Goal: Task Accomplishment & Management: Complete application form

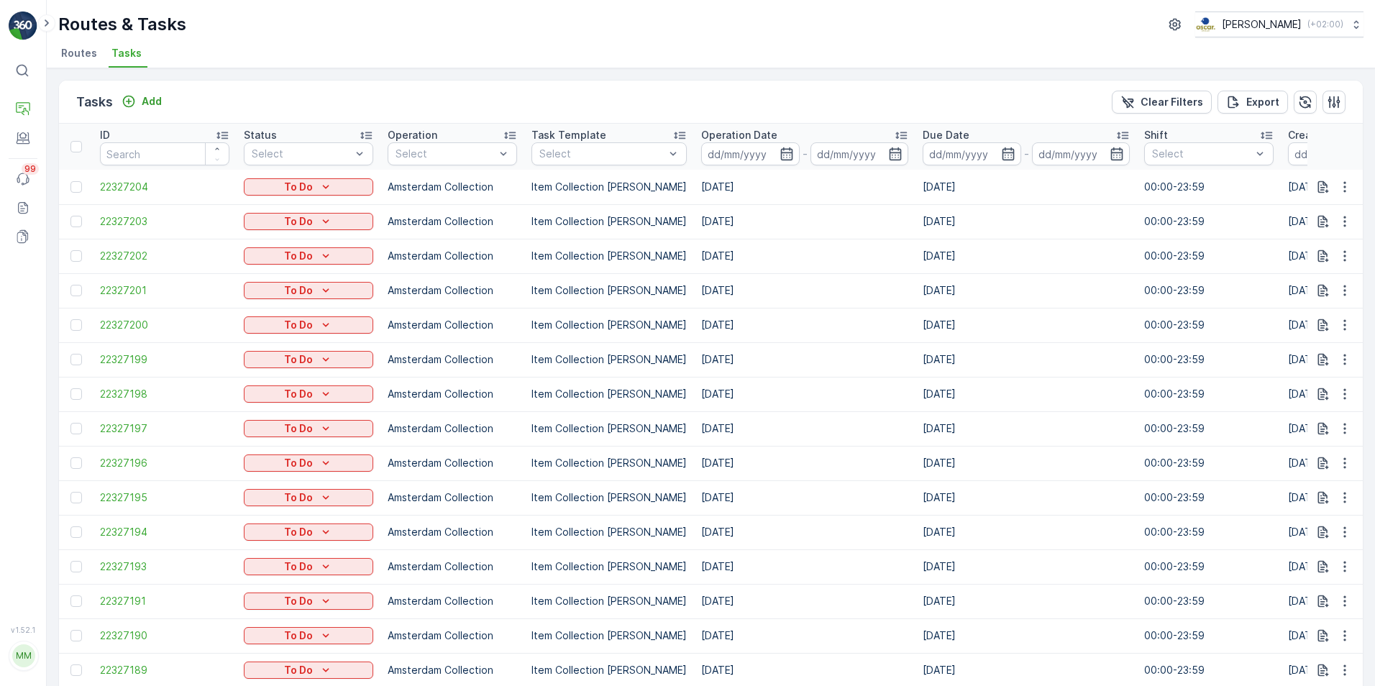
scroll to position [0, 907]
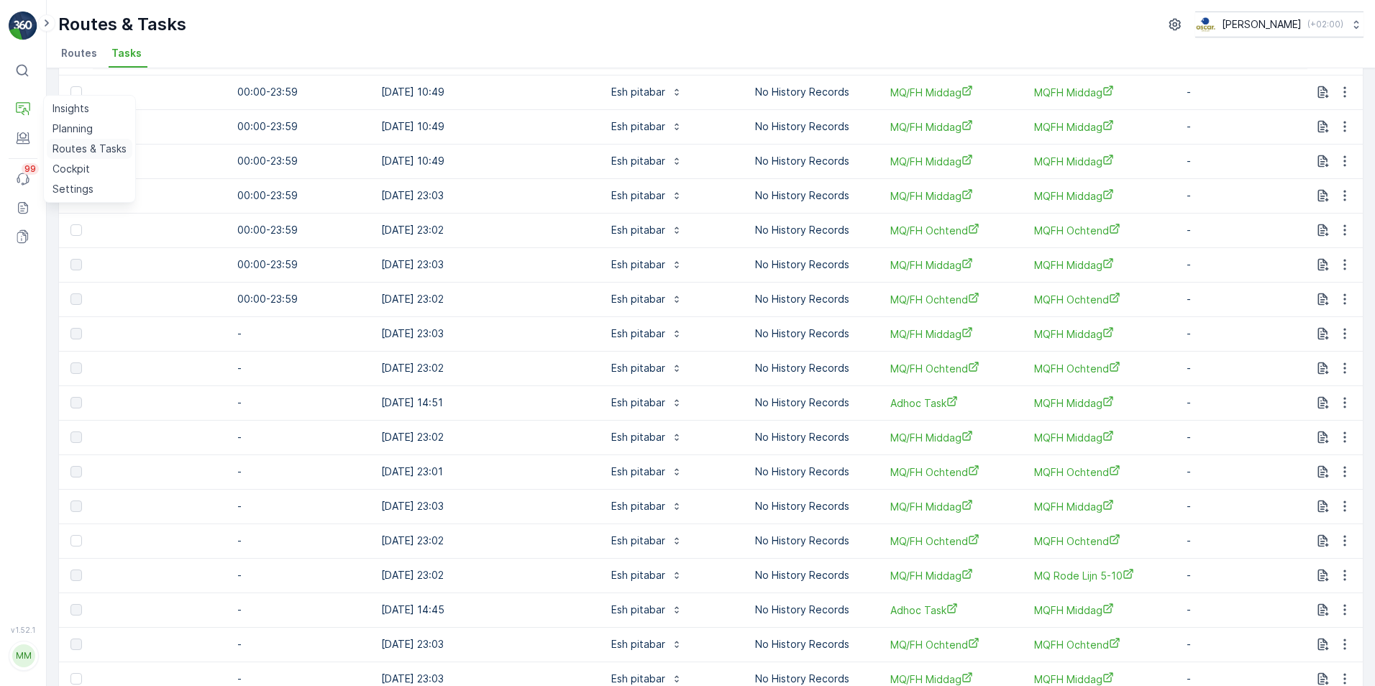
click at [60, 145] on p "Routes & Tasks" at bounding box center [90, 149] width 74 height 14
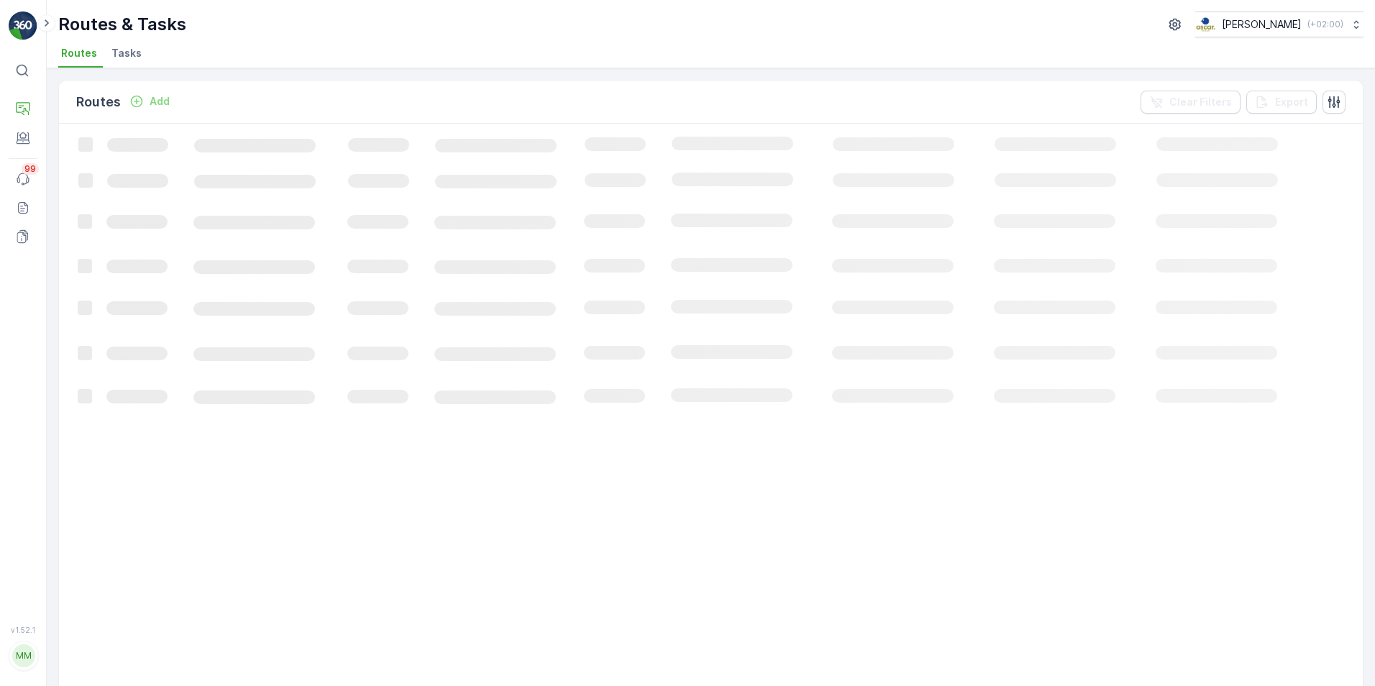
click at [129, 44] on li "Tasks" at bounding box center [128, 55] width 39 height 24
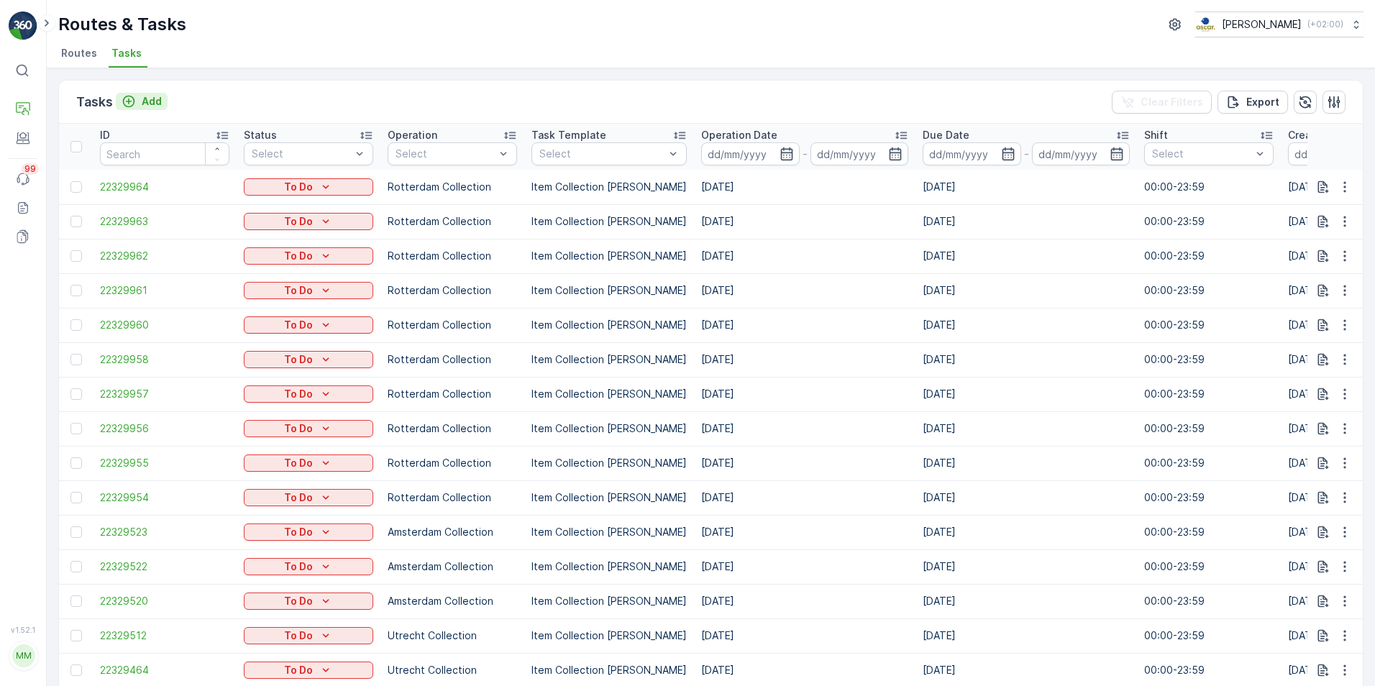
click at [150, 104] on p "Add" at bounding box center [152, 101] width 20 height 14
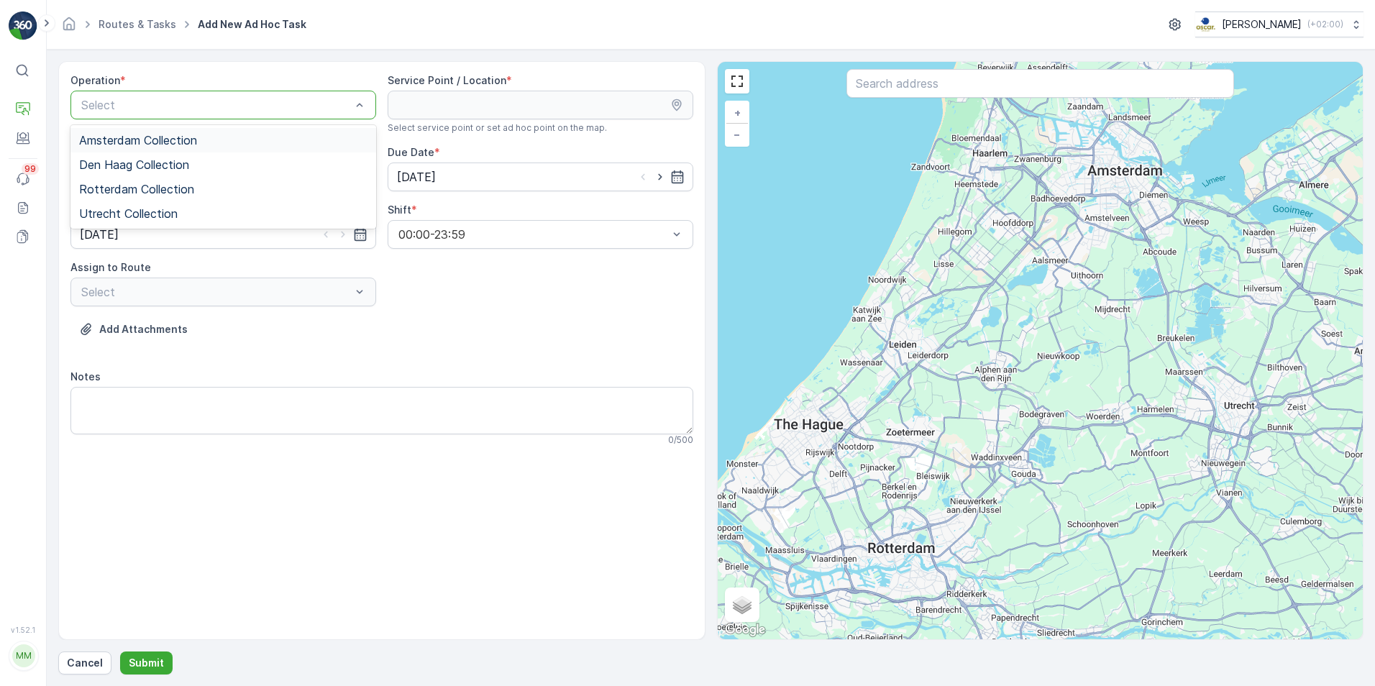
click at [281, 135] on div "Amsterdam Collection" at bounding box center [223, 140] width 288 height 13
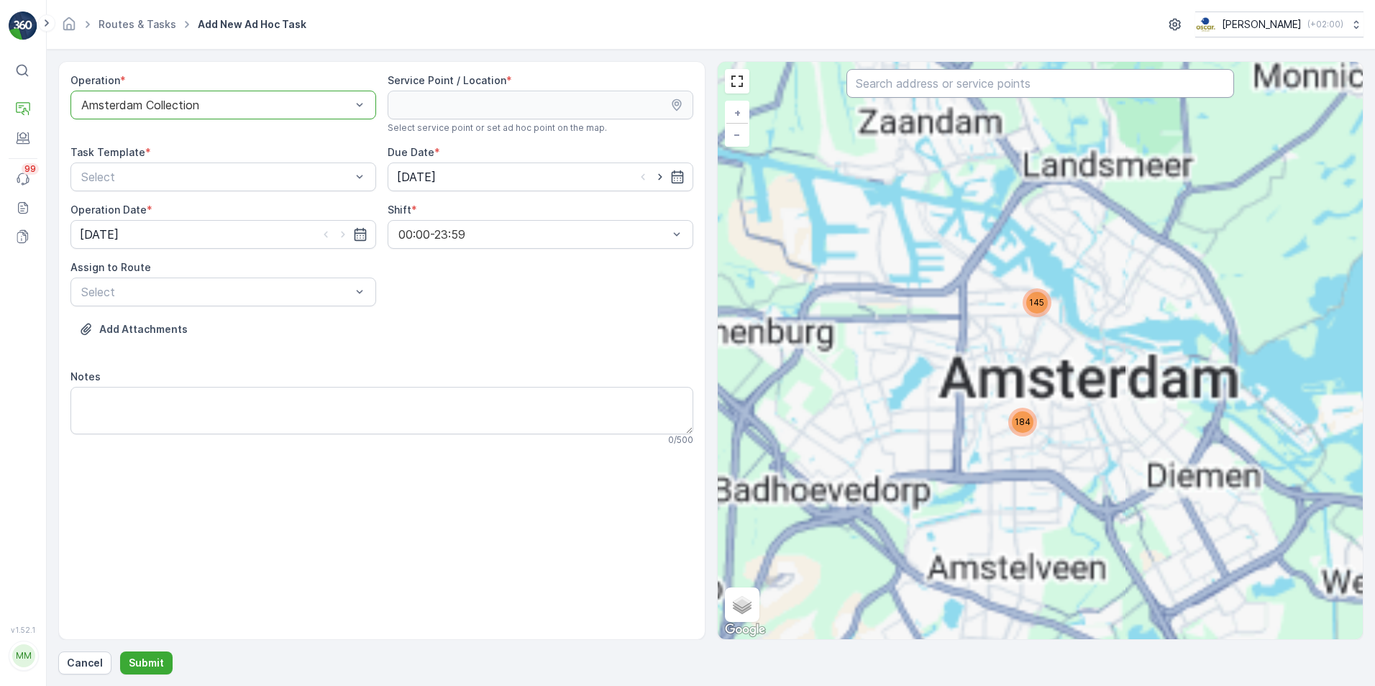
click at [886, 86] on input "text" at bounding box center [1041, 83] width 388 height 29
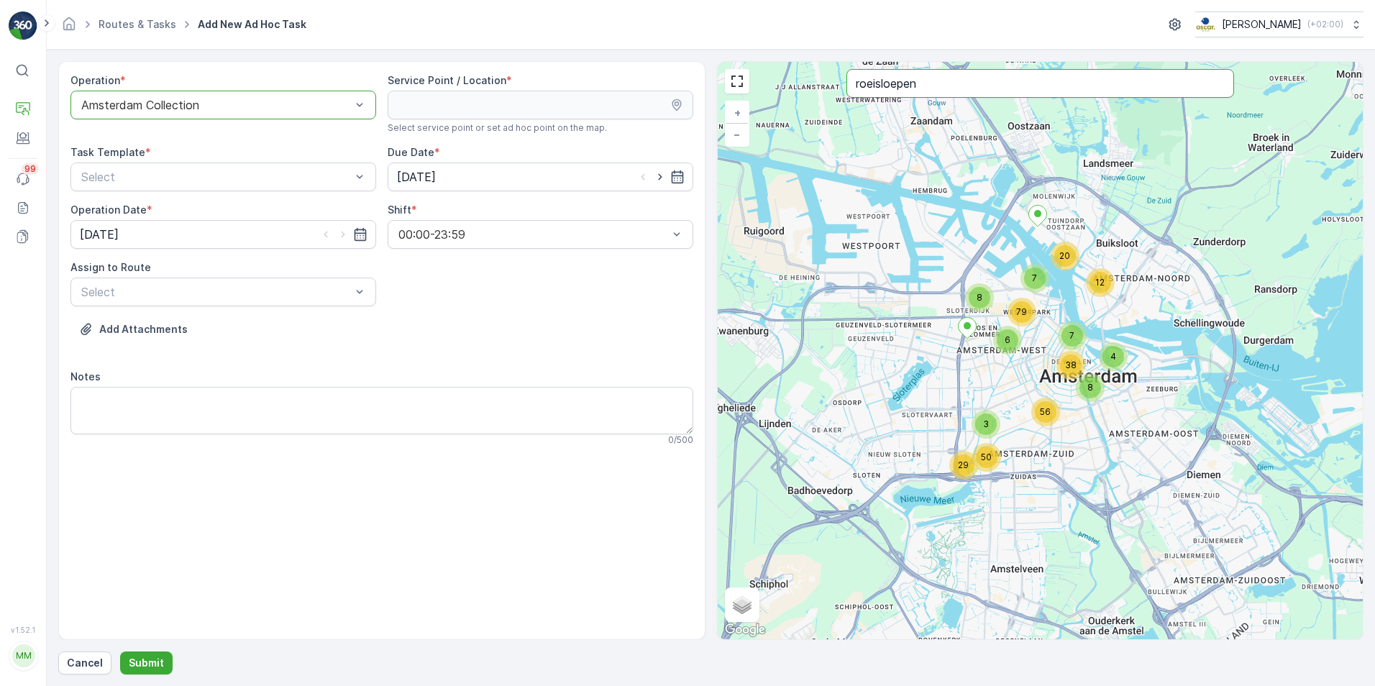
type input "roeisloepen"
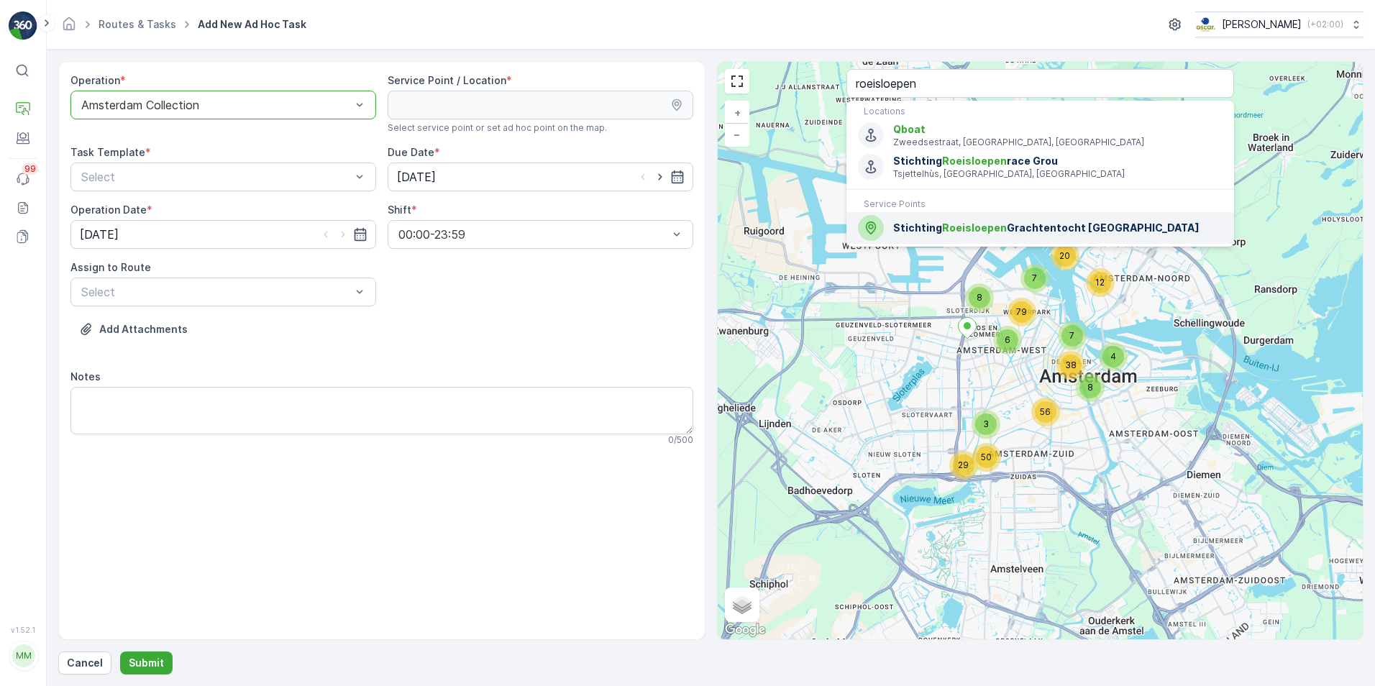
click at [949, 233] on span "Roeisloepen" at bounding box center [974, 228] width 65 height 12
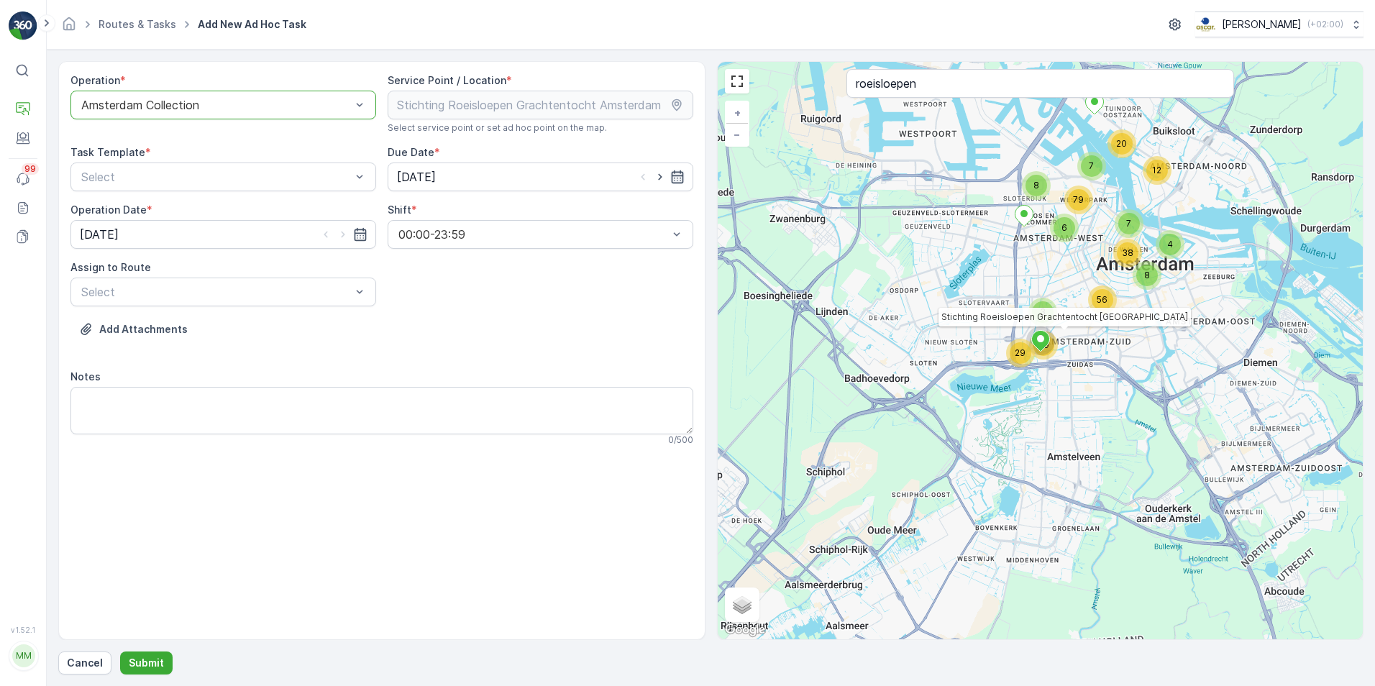
click at [675, 176] on icon "button" at bounding box center [677, 176] width 12 height 13
click at [411, 322] on div "12" at bounding box center [412, 325] width 23 height 23
type input "[DATE]"
click at [356, 232] on icon "button" at bounding box center [360, 234] width 14 height 14
click at [102, 377] on div "12" at bounding box center [94, 383] width 23 height 23
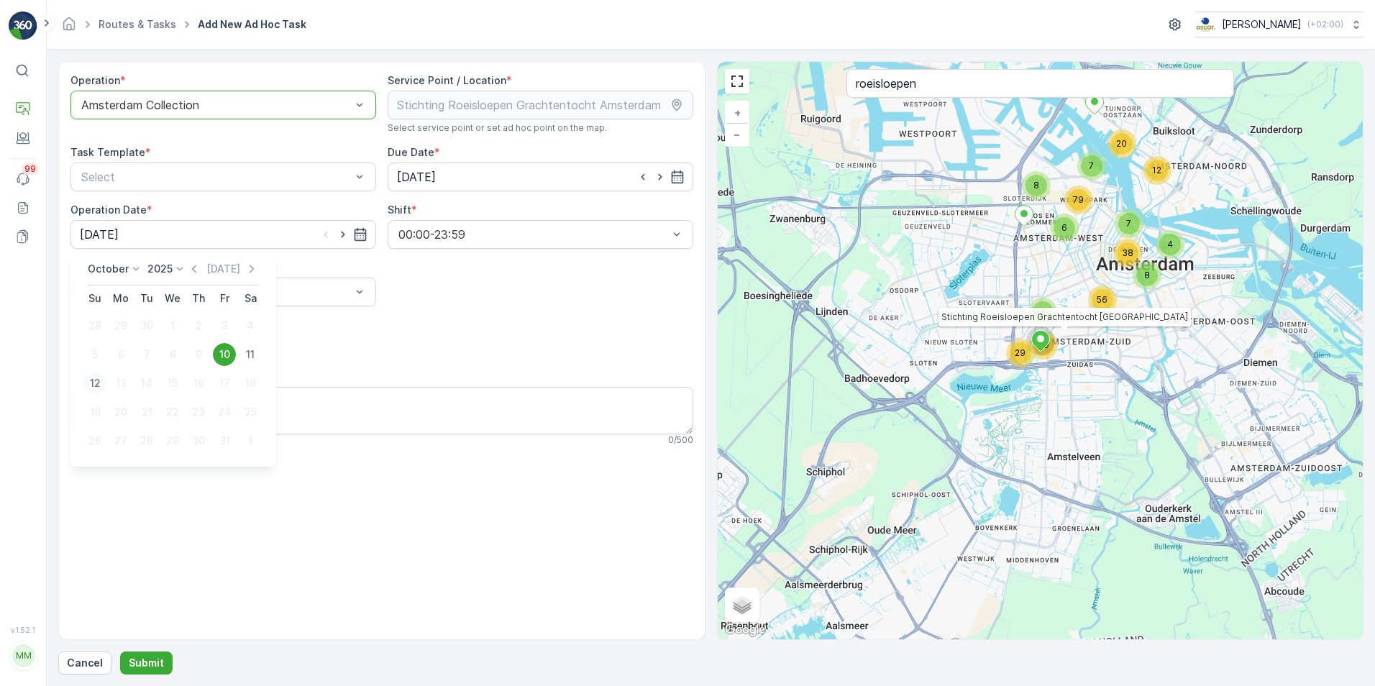
type input "[DATE]"
click at [357, 237] on icon "button" at bounding box center [360, 234] width 14 height 14
click at [470, 314] on div "Operation * option Amsterdam Collection, selected. Amsterdam Collection Service…" at bounding box center [381, 265] width 623 height 384
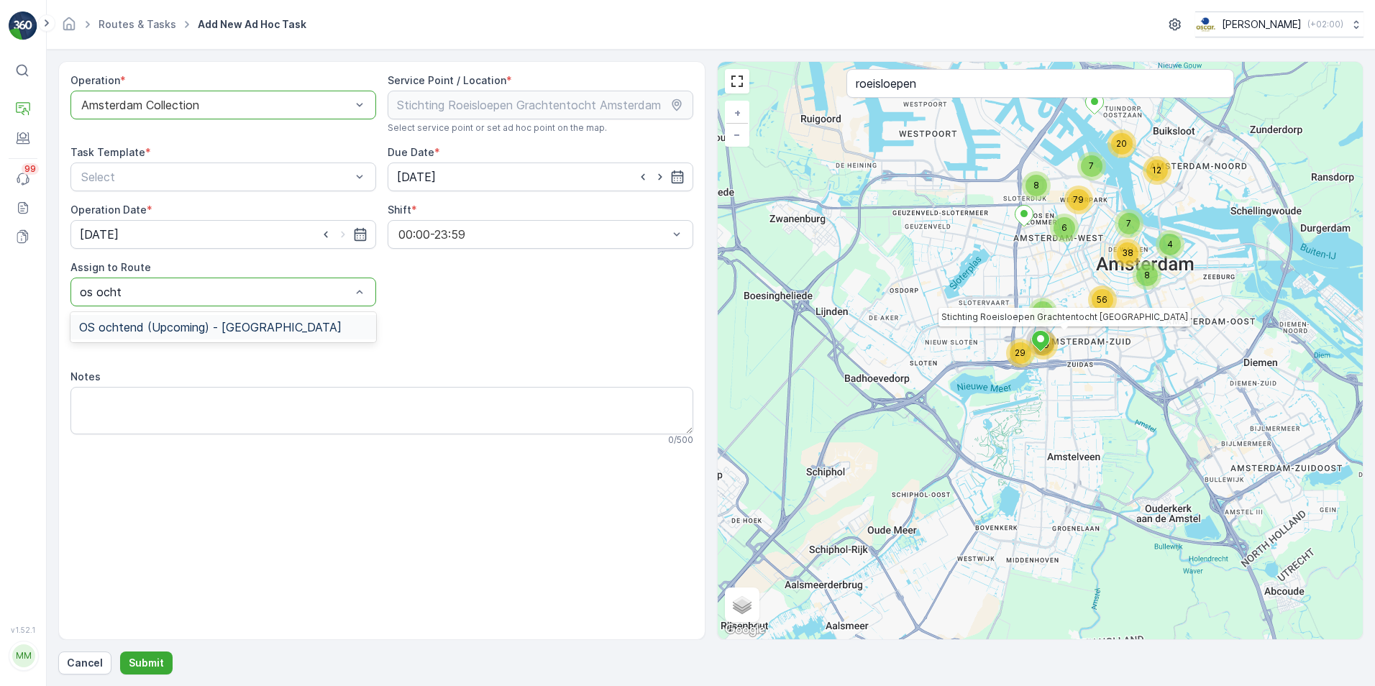
type input "os ochte"
click at [294, 324] on div "OS ochtend (Upcoming) - [GEOGRAPHIC_DATA]" at bounding box center [223, 327] width 288 height 13
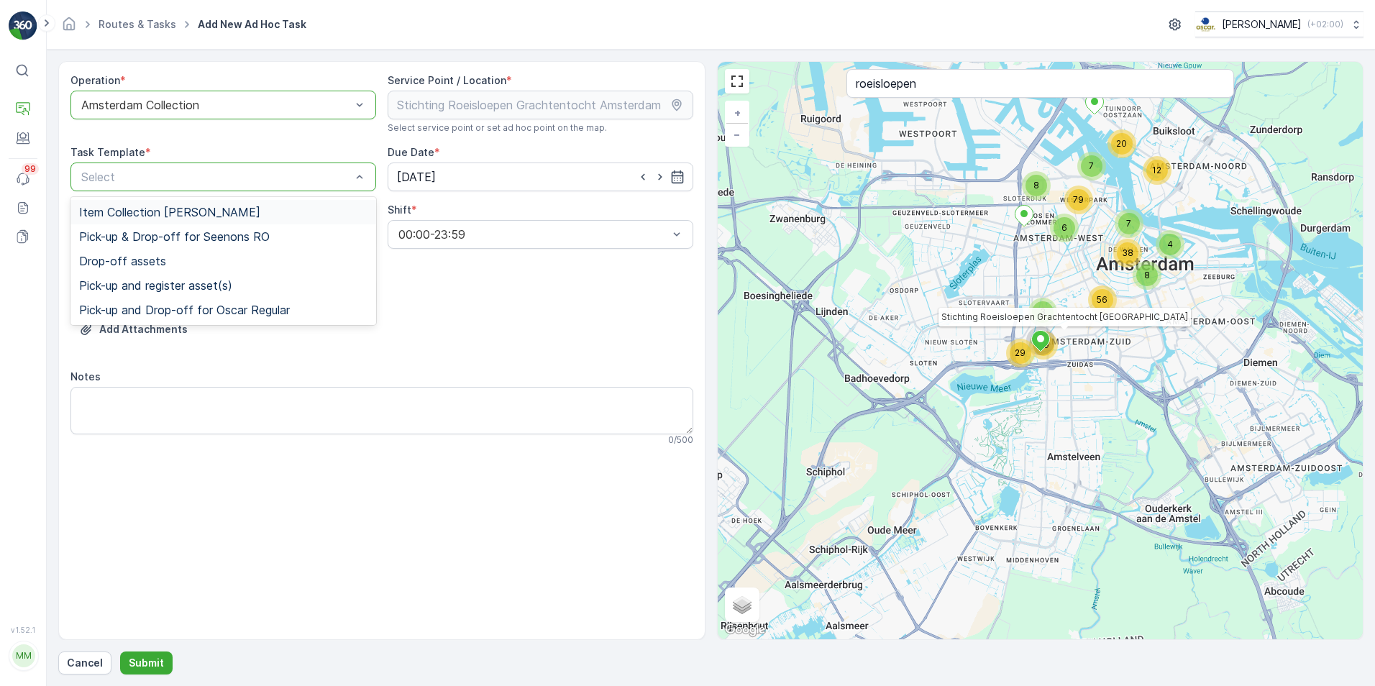
click at [293, 207] on div "Item Collection [PERSON_NAME]" at bounding box center [223, 212] width 288 height 13
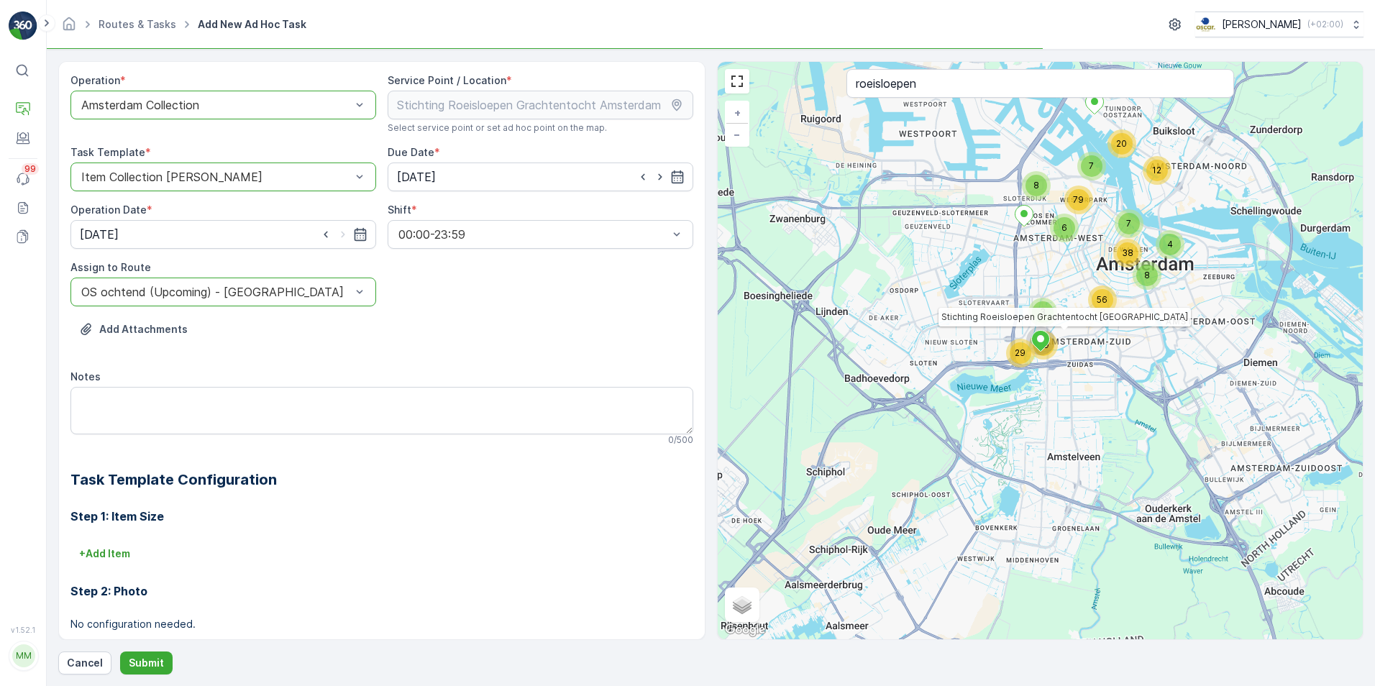
scroll to position [159, 0]
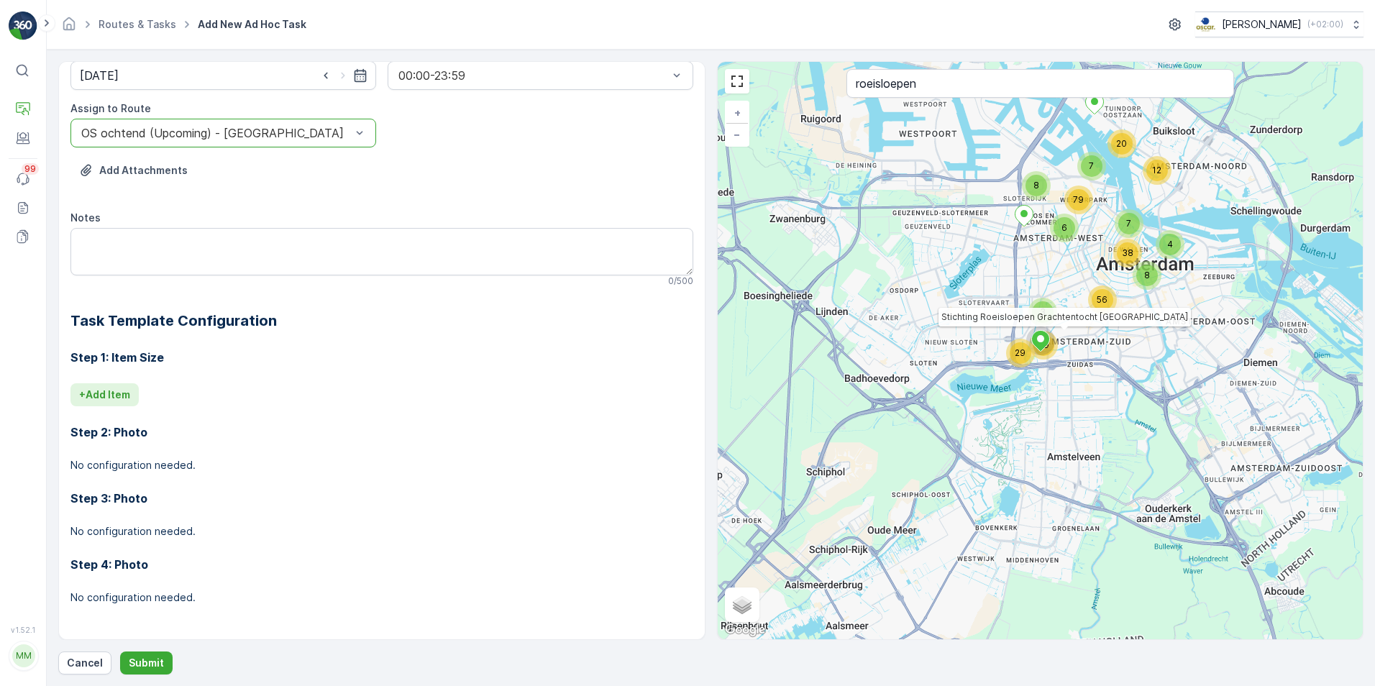
click at [121, 396] on p "+ Add Item" at bounding box center [104, 395] width 51 height 14
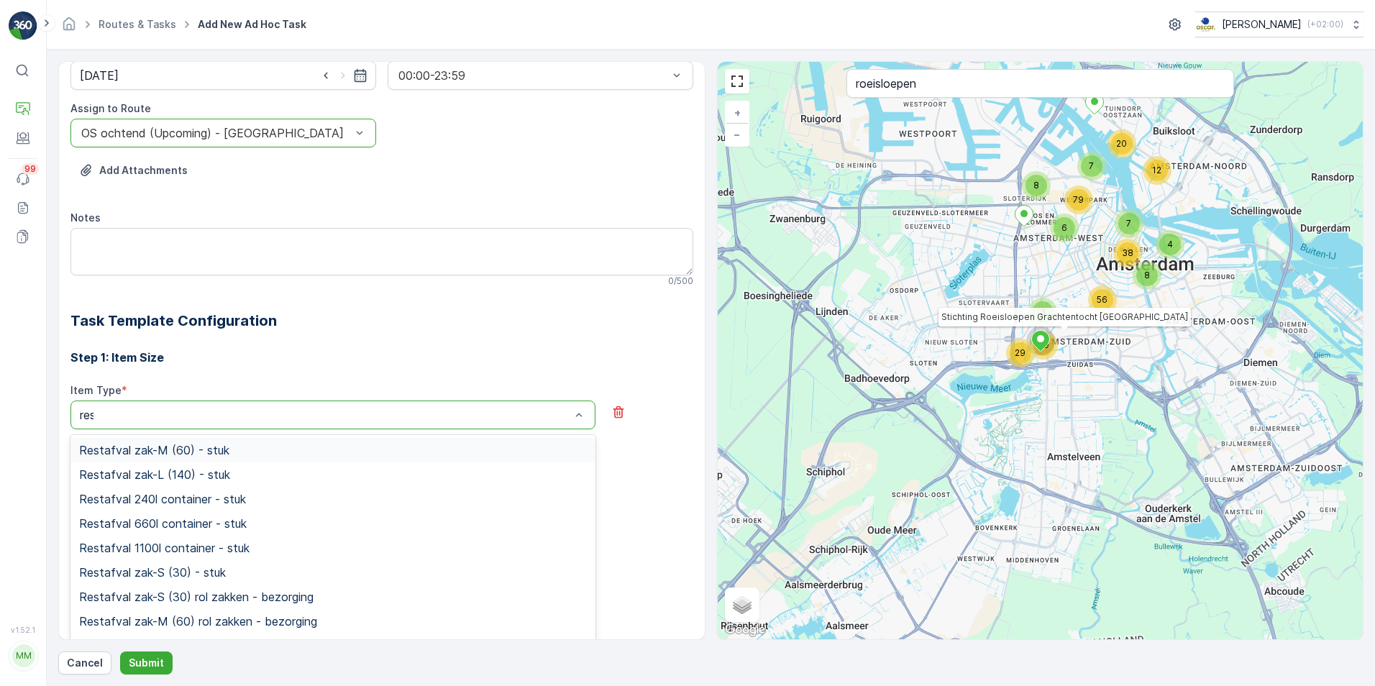
type input "rest"
click at [153, 519] on span "Restafval 660l container - stuk" at bounding box center [163, 523] width 168 height 13
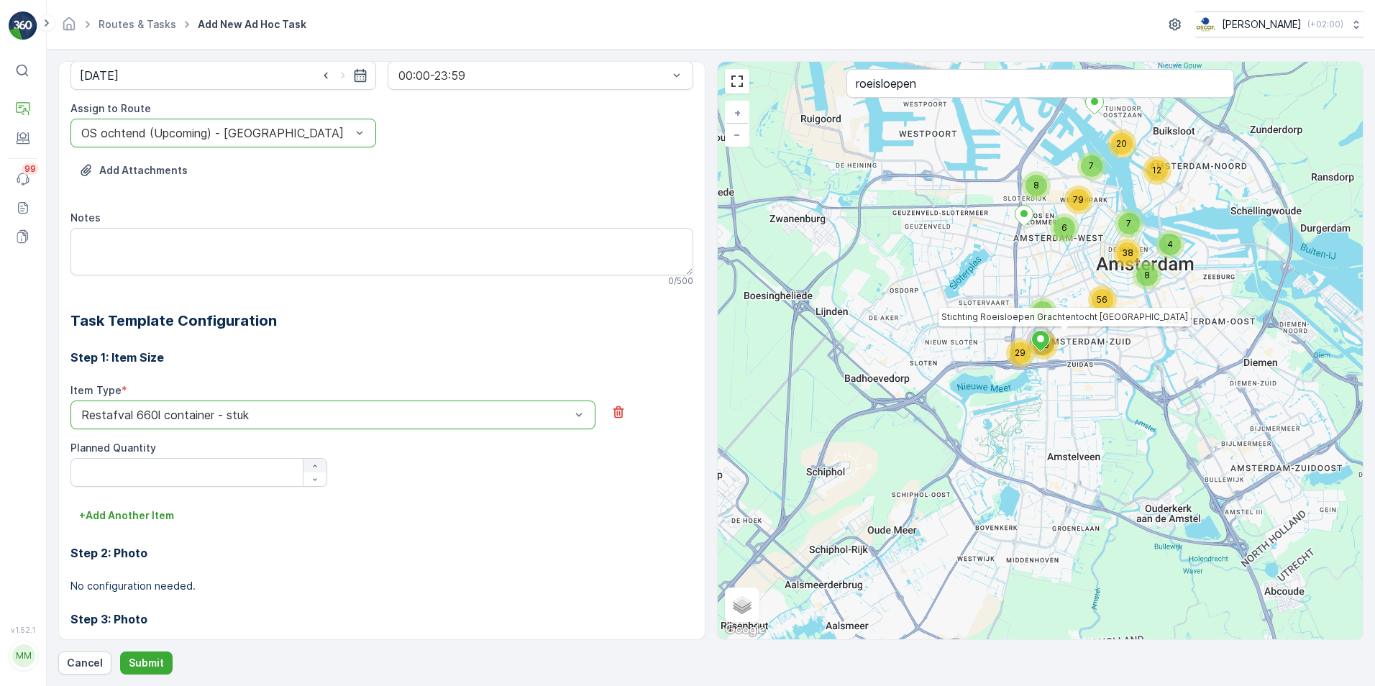
click at [311, 464] on icon "button" at bounding box center [315, 466] width 9 height 9
type Quantity "3"
click at [120, 514] on p "+ Add Another Item" at bounding box center [126, 516] width 95 height 14
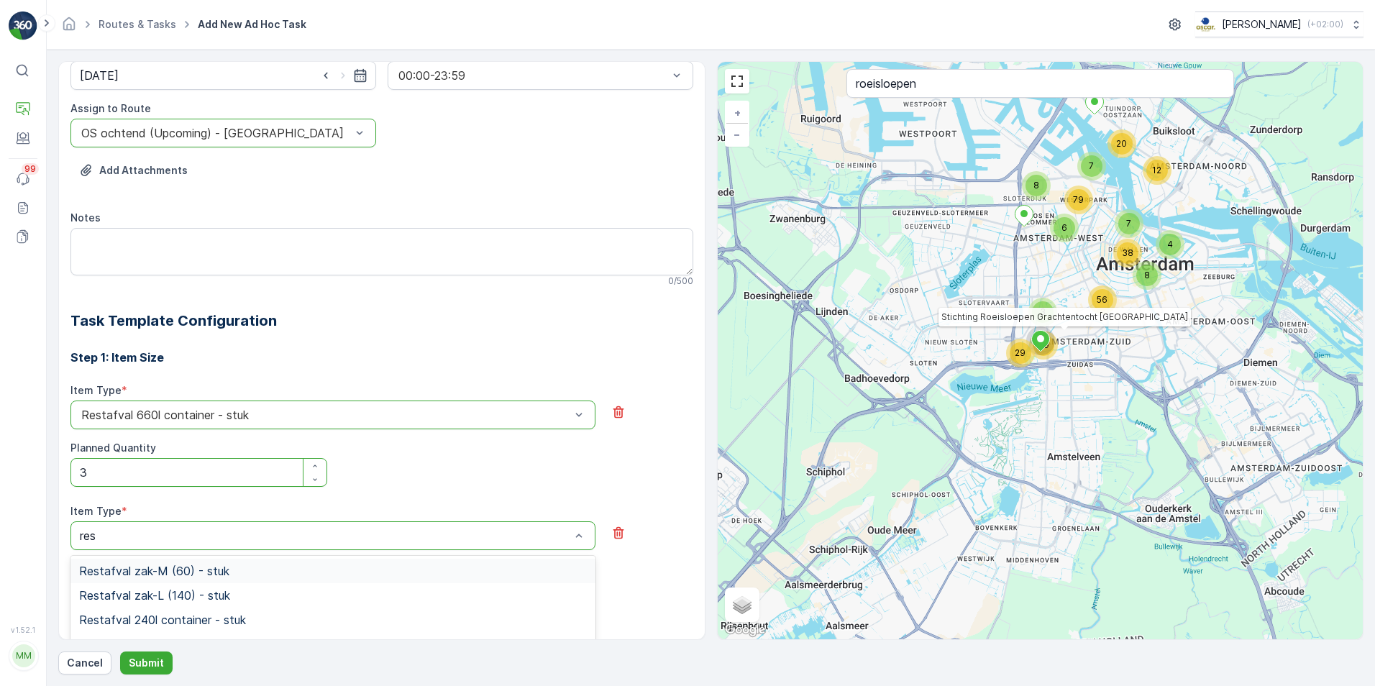
type input "rest"
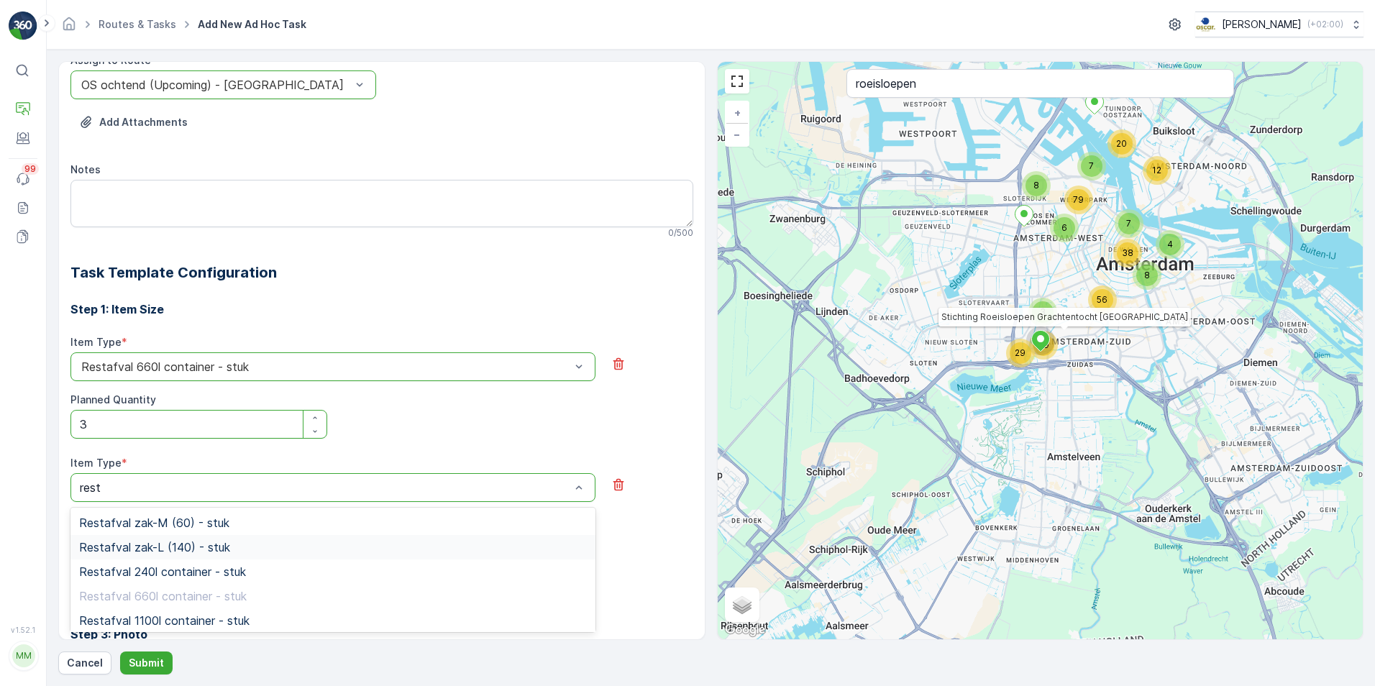
scroll to position [21, 0]
click at [204, 558] on div "Restafval 240l container - stuk" at bounding box center [332, 551] width 525 height 24
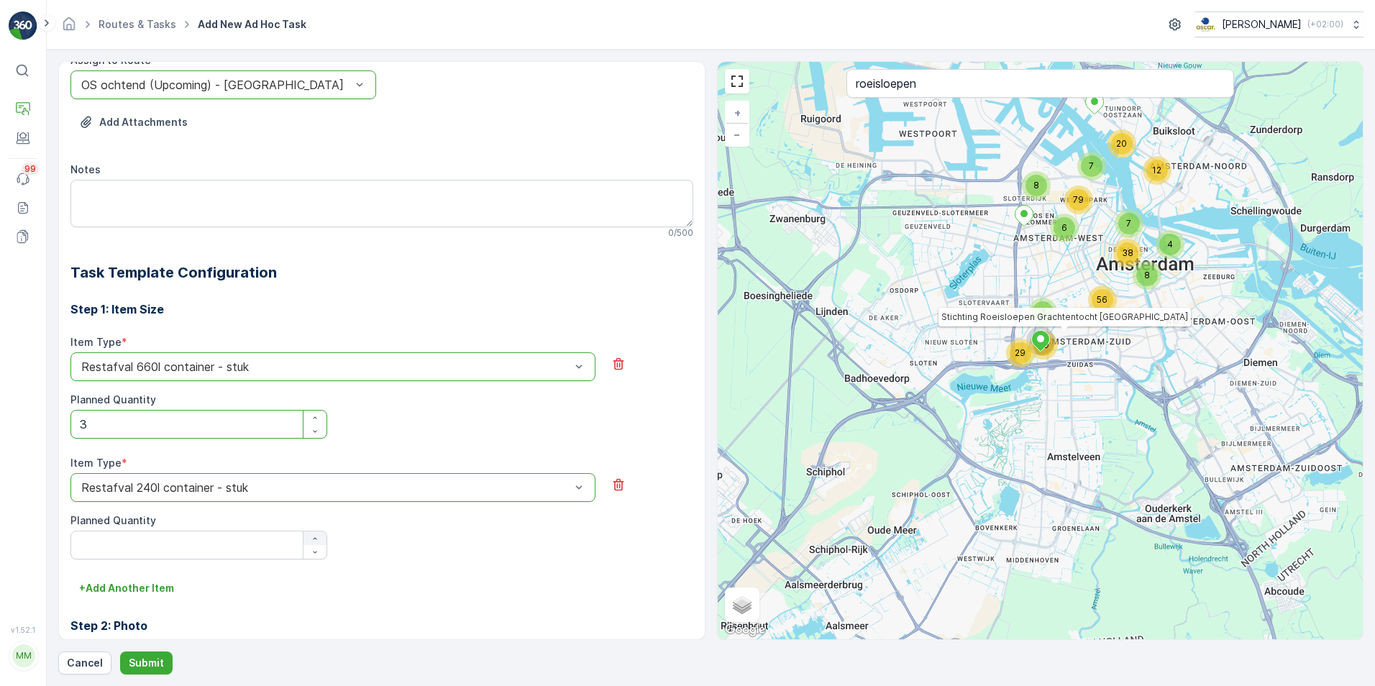
click at [313, 537] on icon "button" at bounding box center [315, 538] width 9 height 9
type Quantity "3"
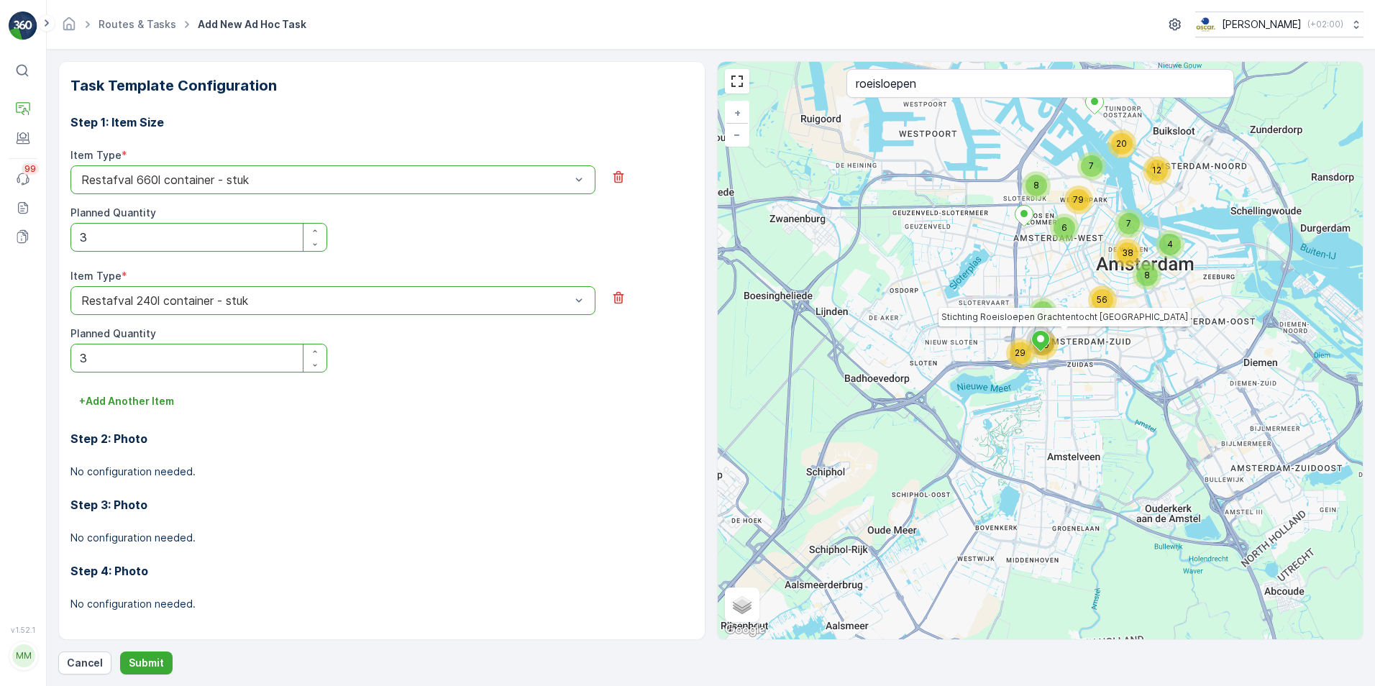
scroll to position [395, 0]
click at [131, 407] on p "+ Add Another Item" at bounding box center [126, 400] width 95 height 14
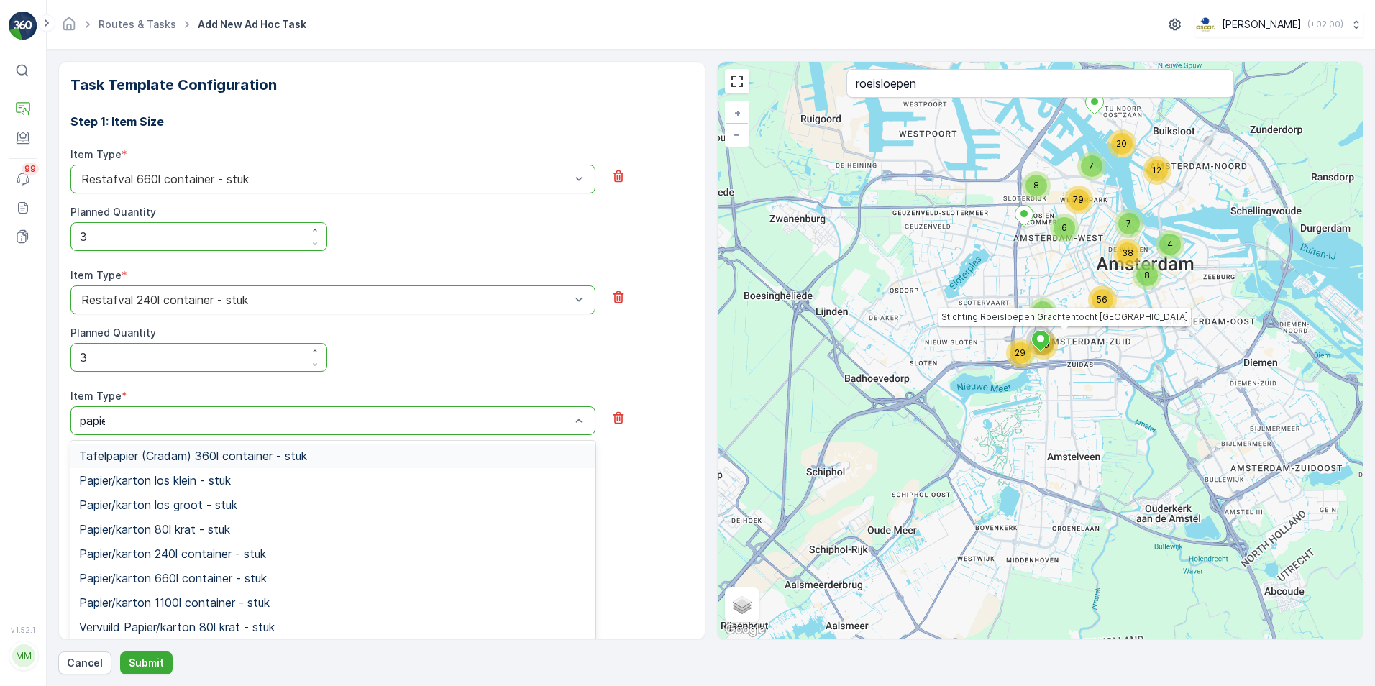
type input "papier"
click at [209, 555] on span "Papier/karton 240l container - stuk" at bounding box center [172, 553] width 187 height 13
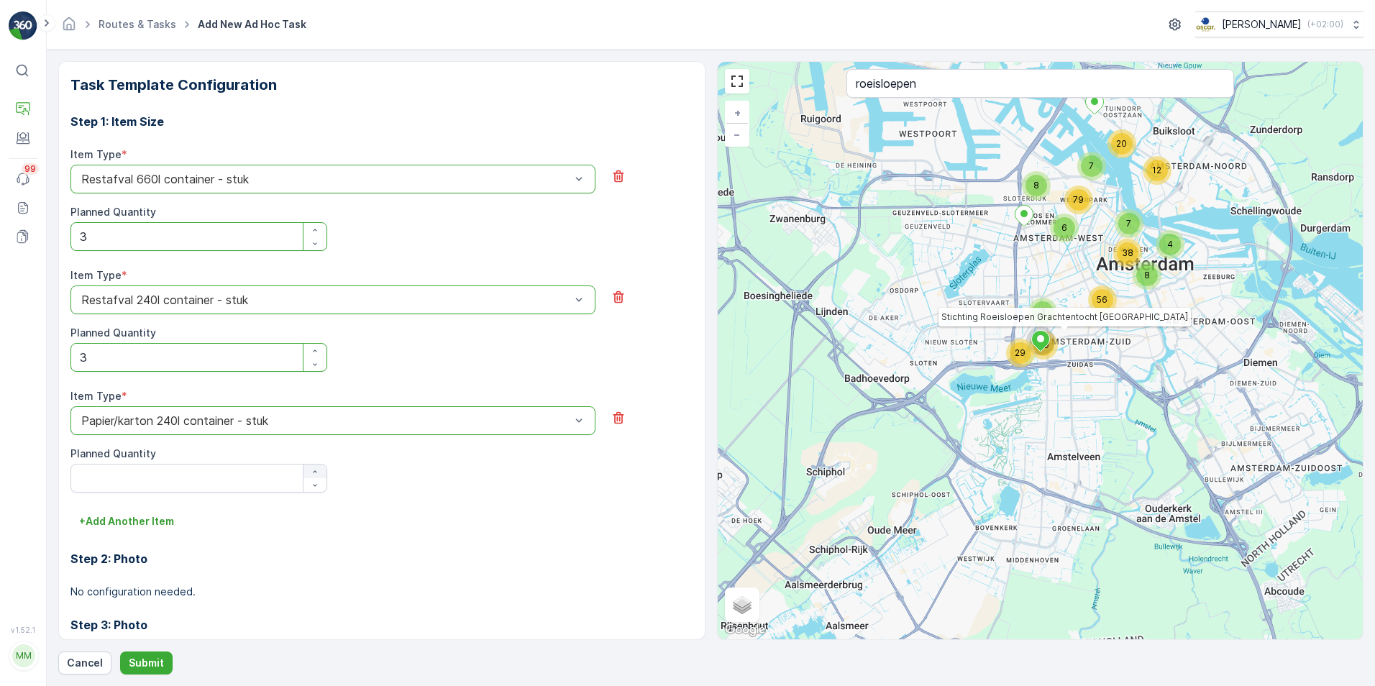
click at [315, 470] on icon "button" at bounding box center [315, 472] width 9 height 9
type Quantity "2"
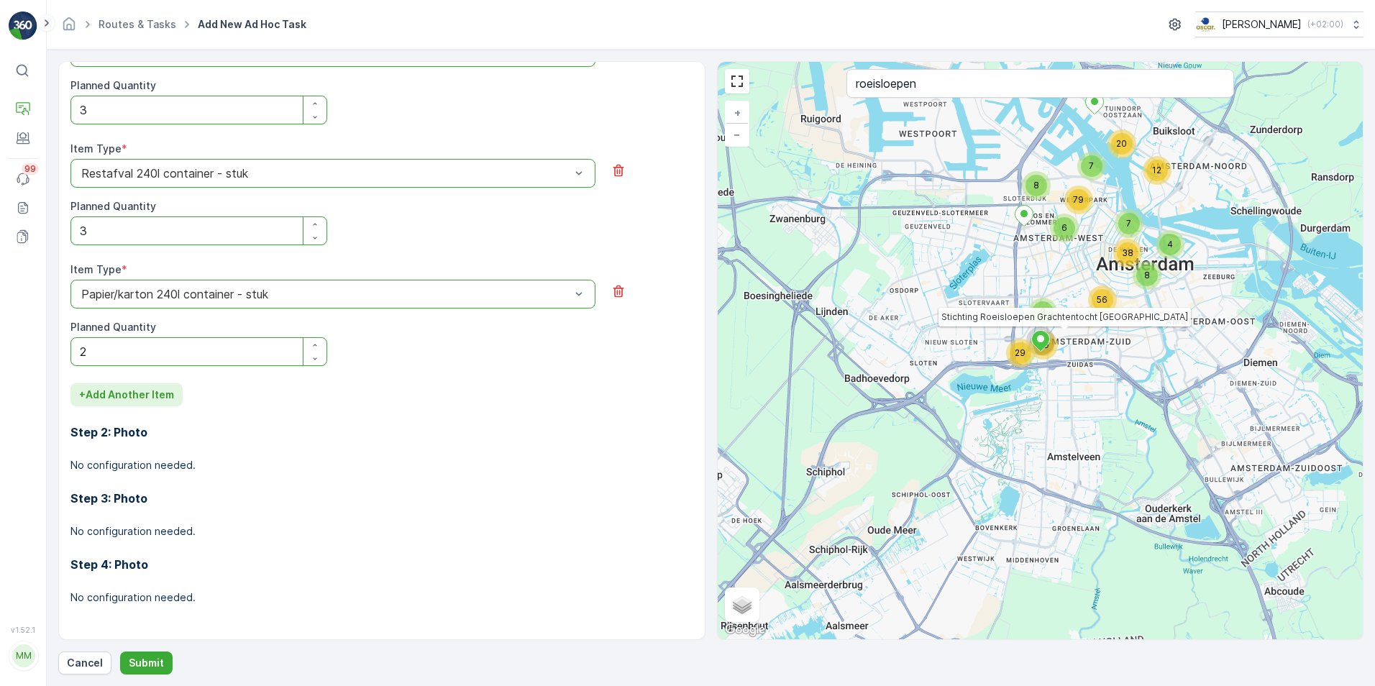
click at [168, 394] on p "+ Add Another Item" at bounding box center [126, 395] width 95 height 14
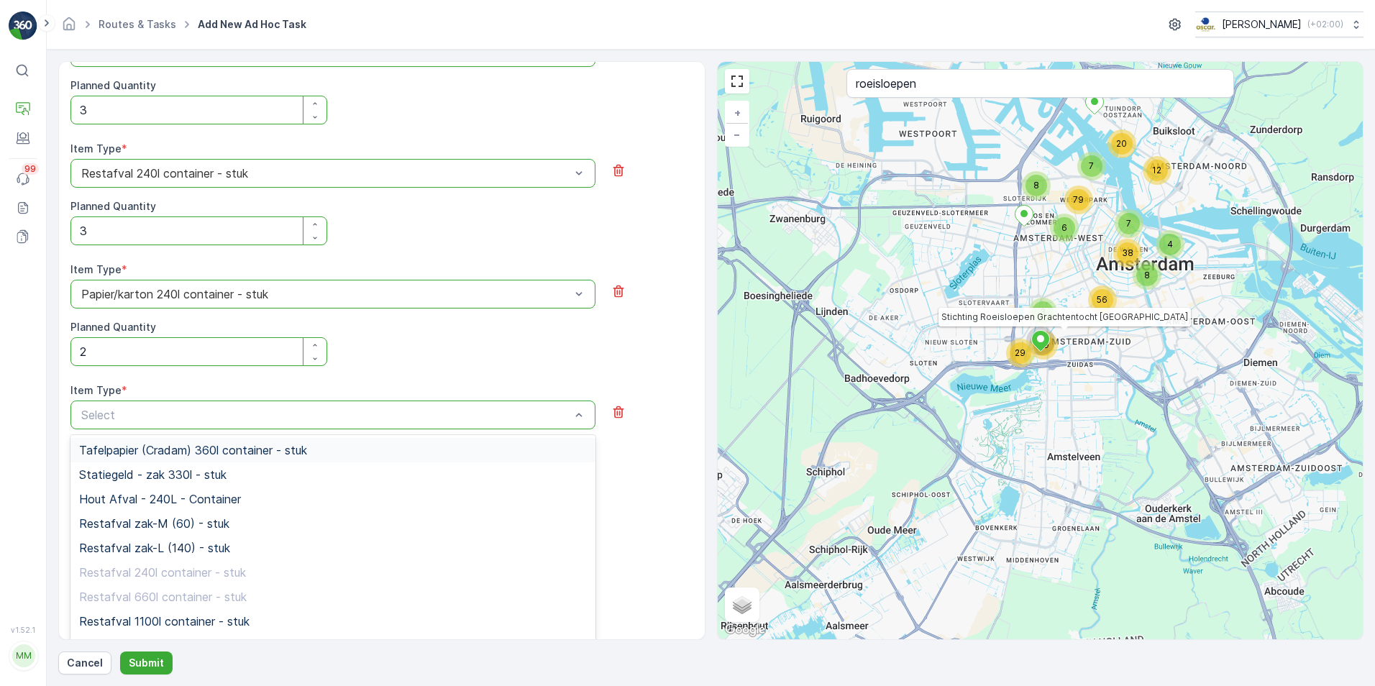
type input "w"
type input "swill"
click at [184, 472] on span "Swill emmer 23l - stuk" at bounding box center [137, 474] width 116 height 13
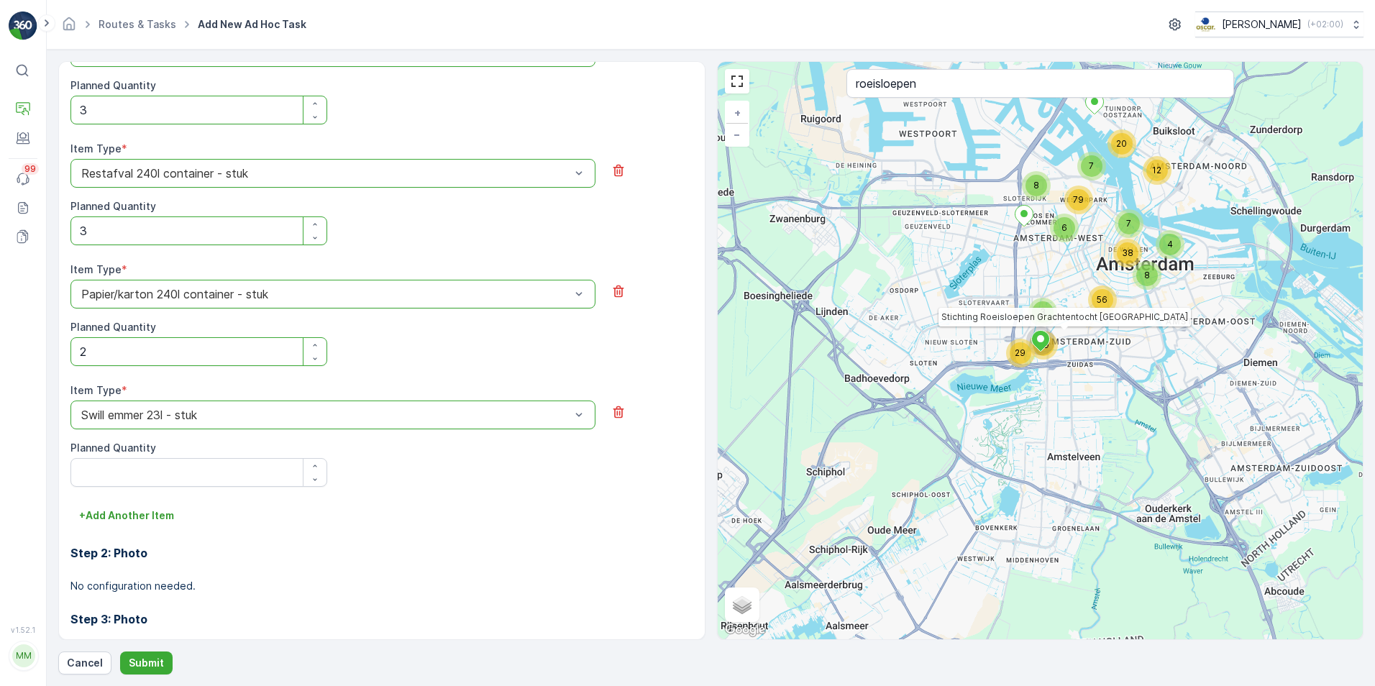
click at [324, 416] on div at bounding box center [326, 415] width 492 height 13
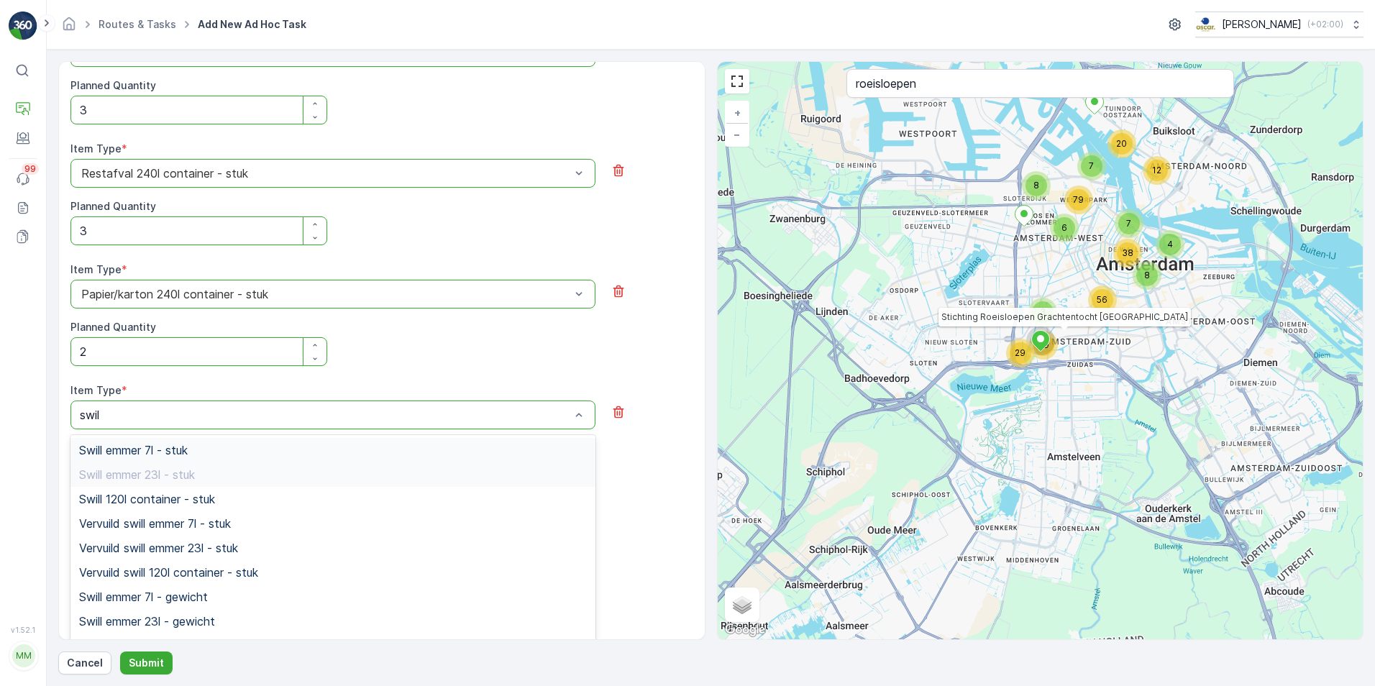
type input "swill"
click at [225, 507] on div "Swill 120l container - stuk" at bounding box center [332, 499] width 525 height 24
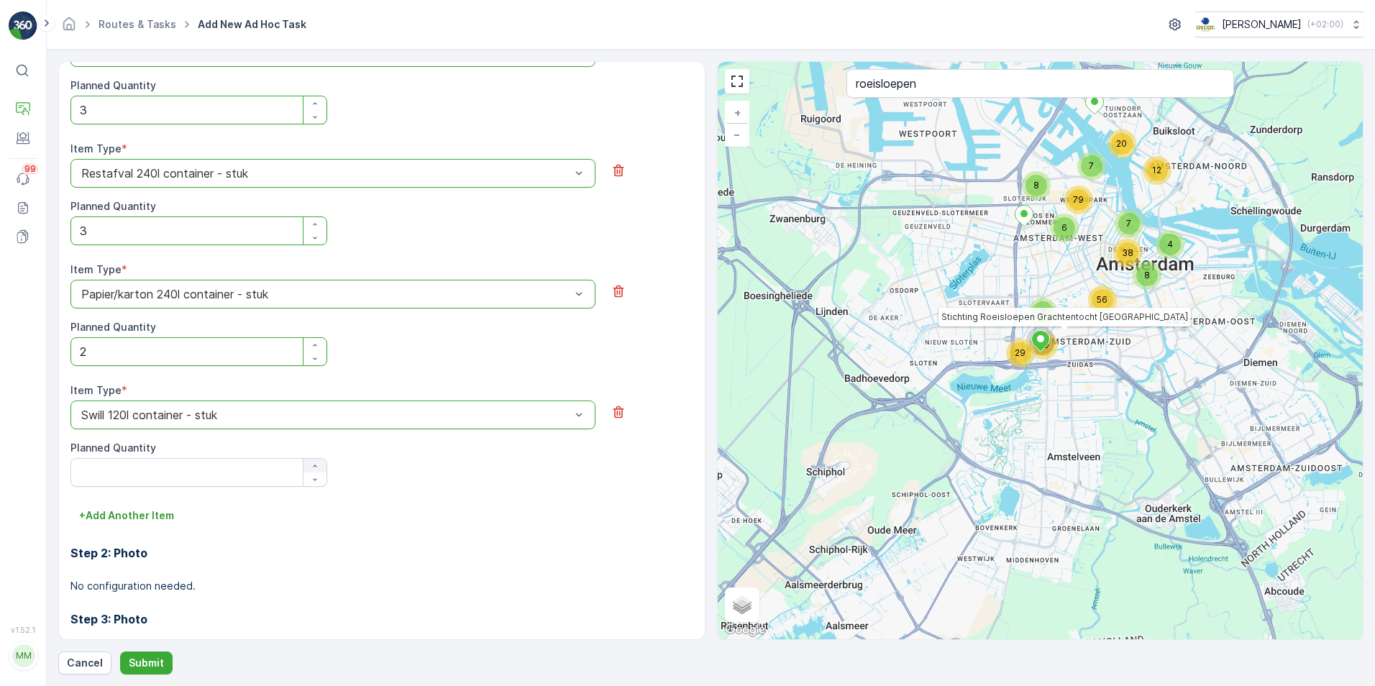
click at [308, 468] on div "button" at bounding box center [315, 466] width 23 height 9
type Quantity "2"
click at [155, 526] on button "+ Add Another Item" at bounding box center [126, 515] width 112 height 23
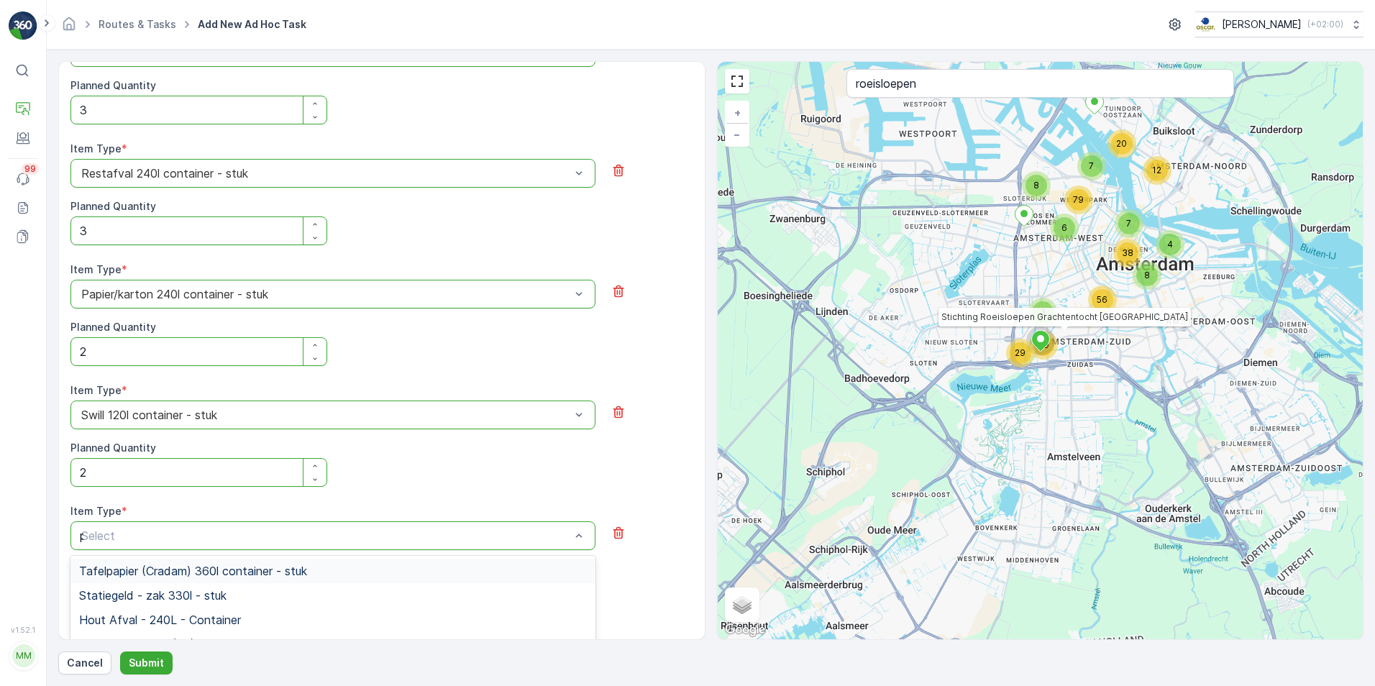
type input "pd"
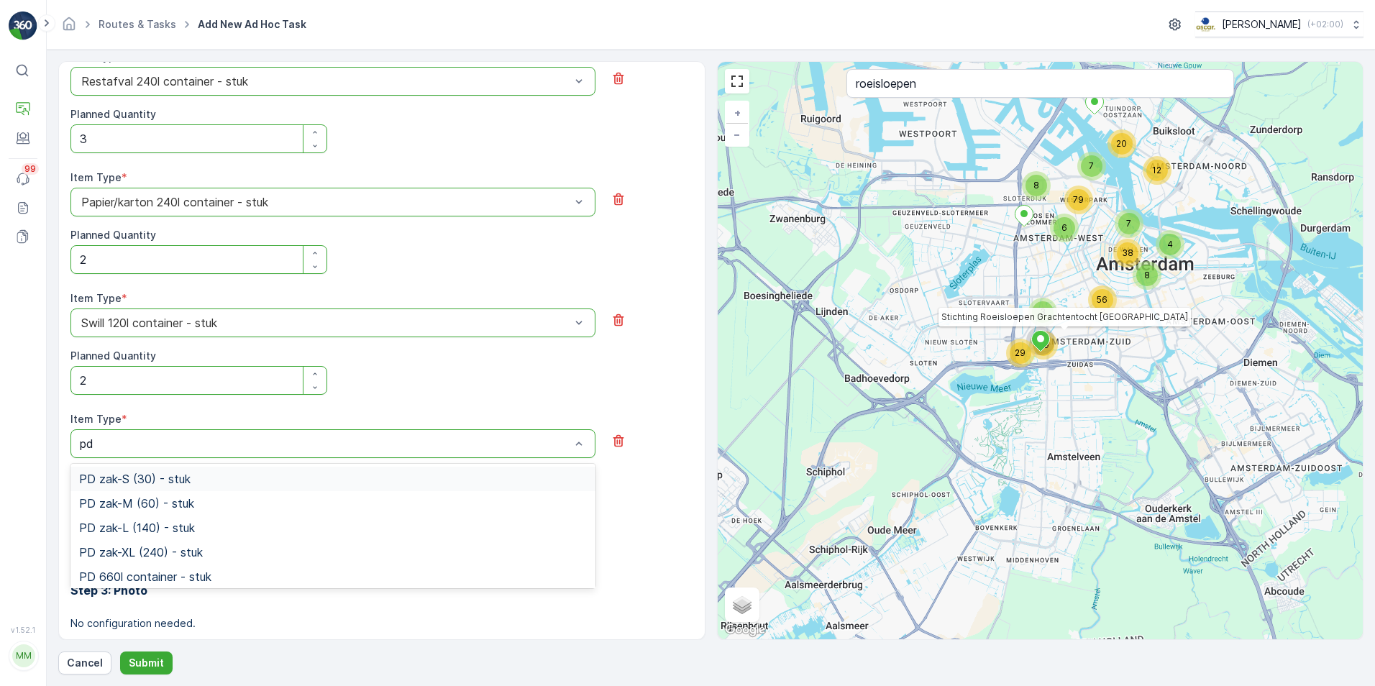
scroll to position [615, 0]
click at [157, 547] on span "PD zak-XL (240) - stuk" at bounding box center [141, 550] width 124 height 13
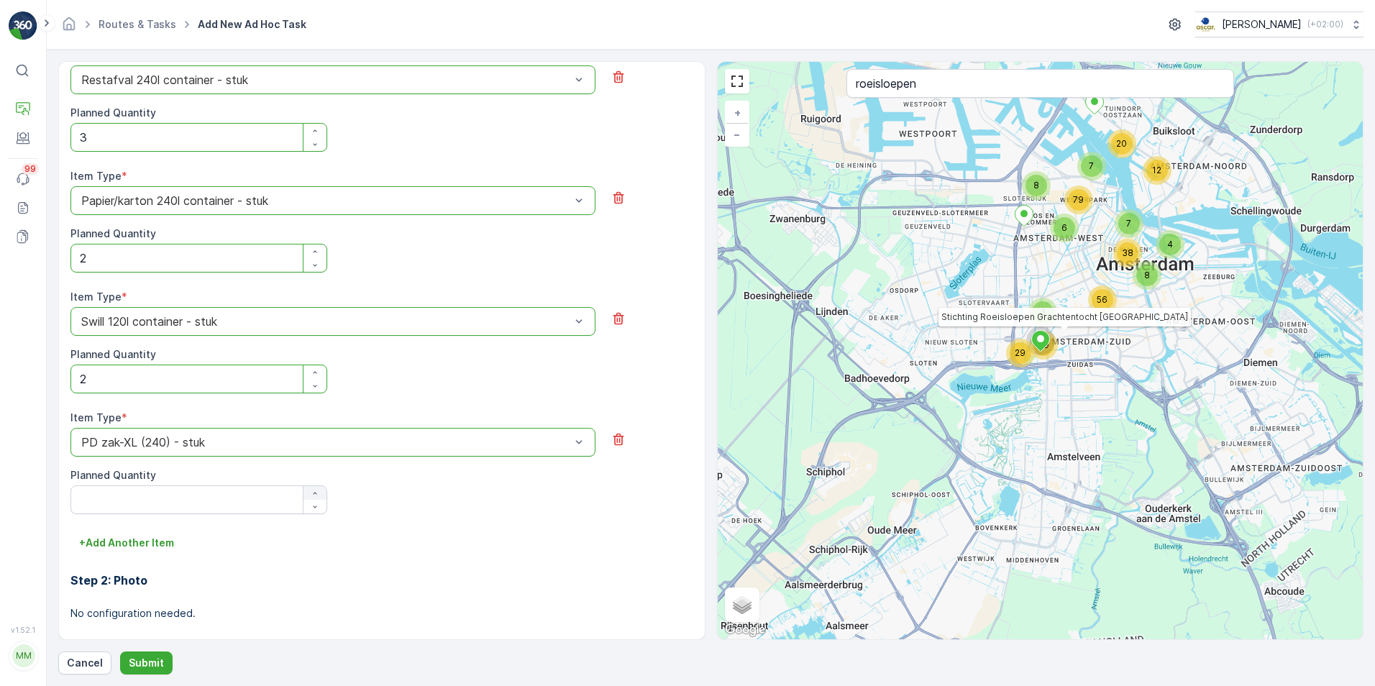
click at [316, 491] on icon "button" at bounding box center [315, 493] width 9 height 9
type Quantity "2"
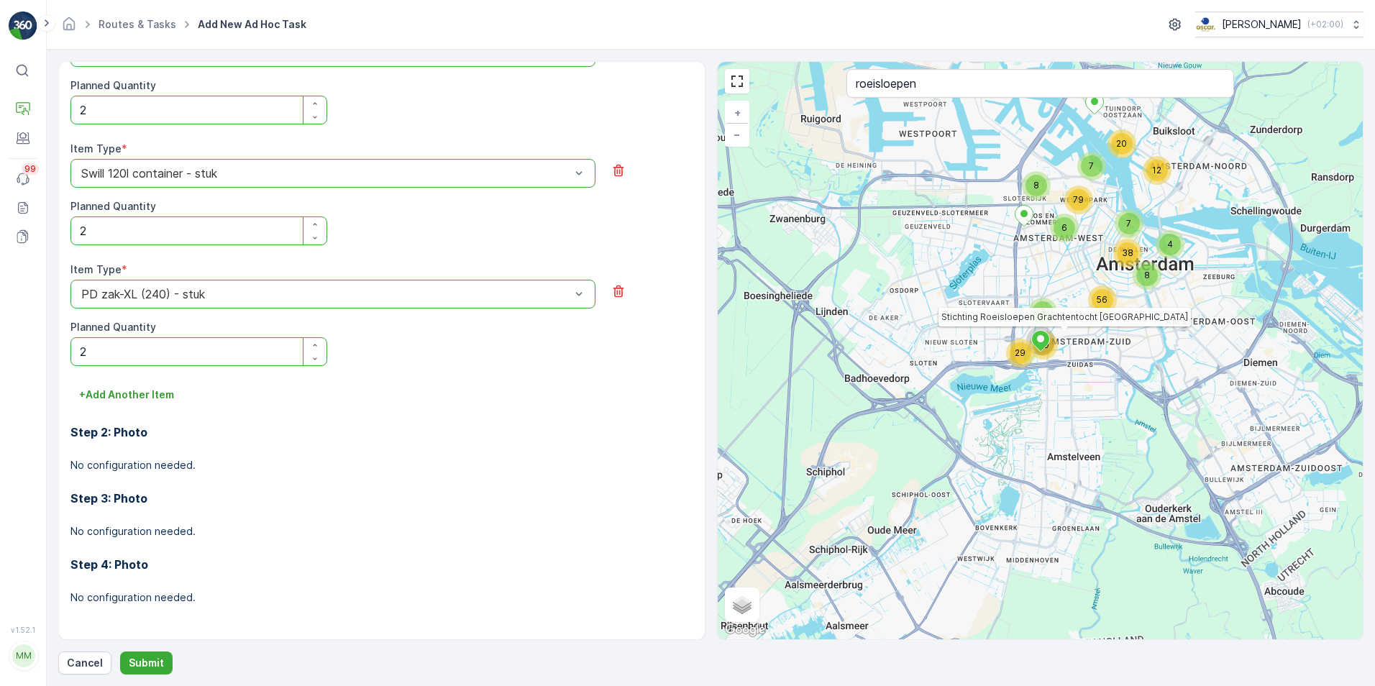
scroll to position [0, 0]
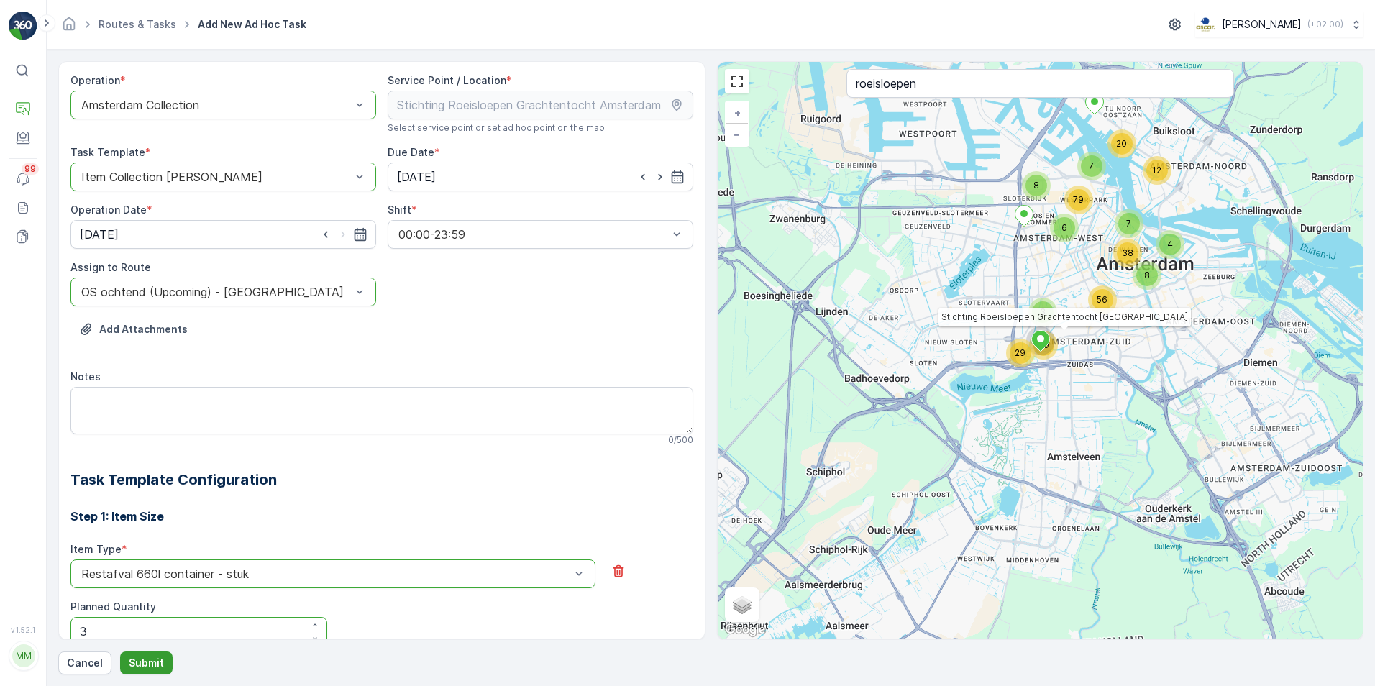
click at [146, 668] on p "Submit" at bounding box center [146, 663] width 35 height 14
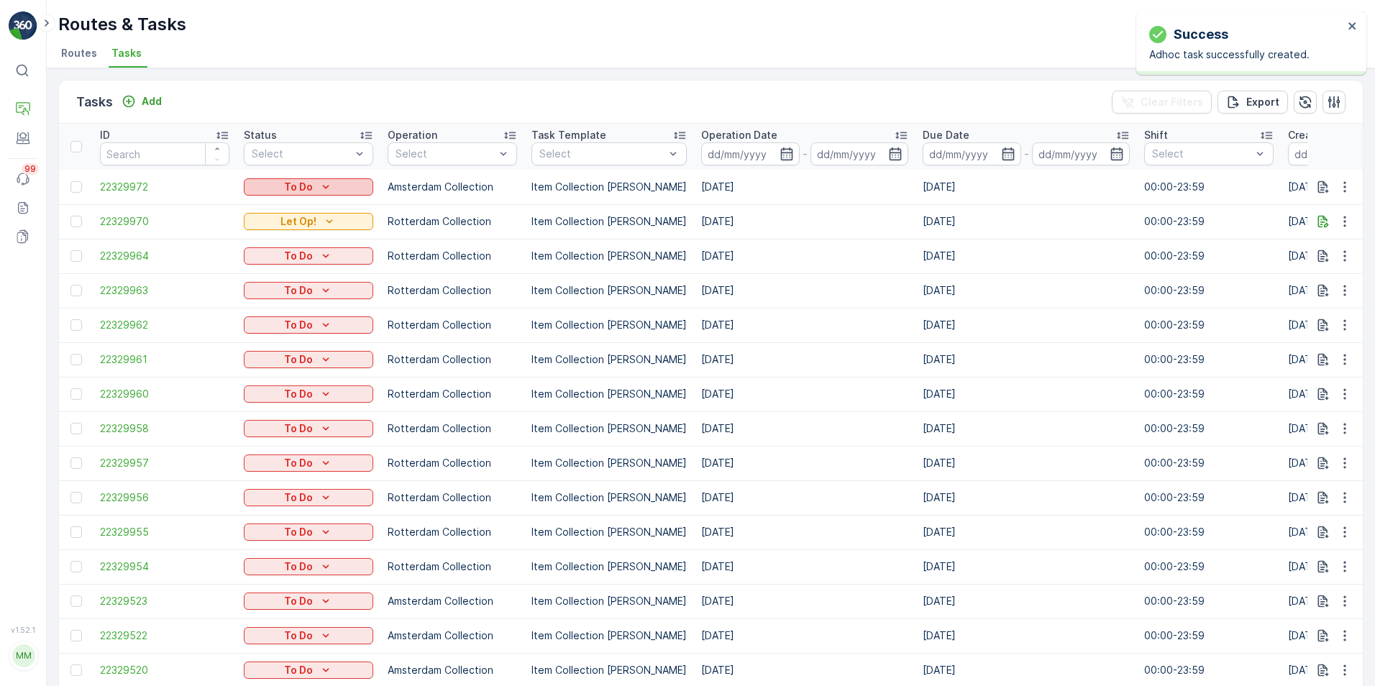
click at [349, 186] on div "To Do" at bounding box center [309, 187] width 118 height 14
click at [292, 213] on div "Let Op!" at bounding box center [292, 209] width 91 height 20
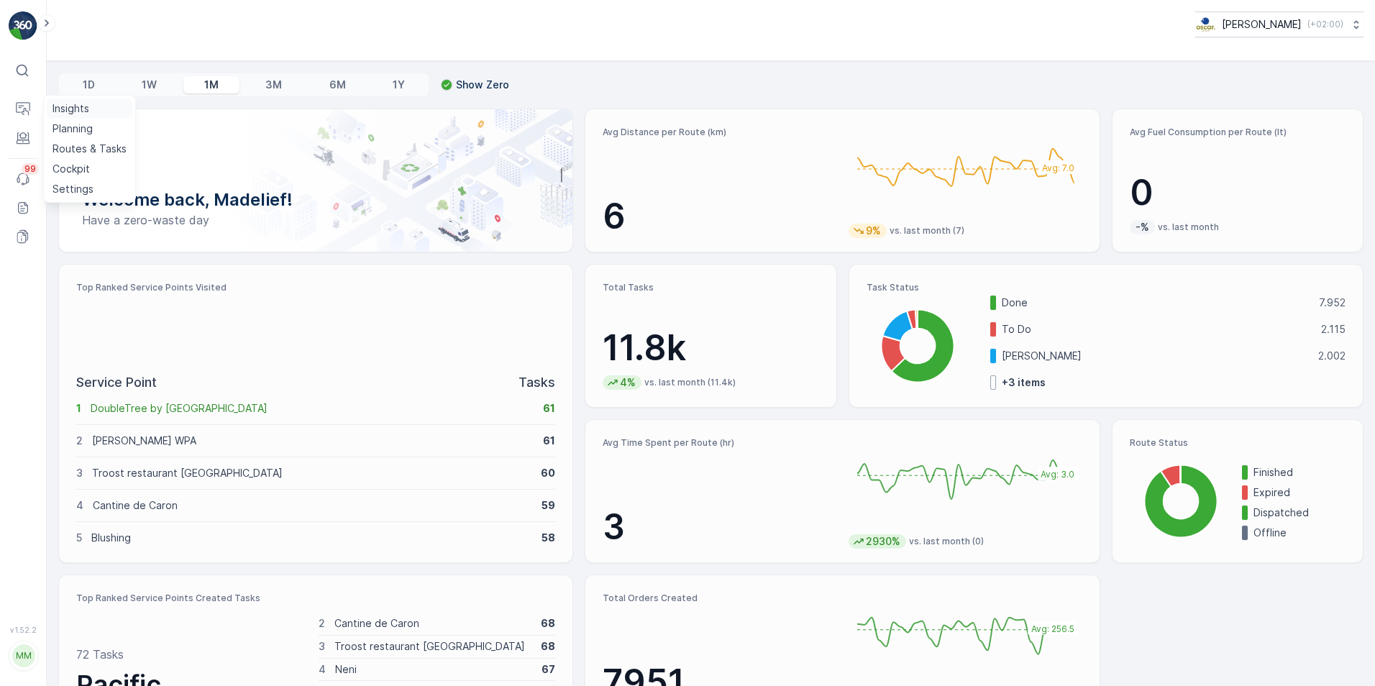
click at [67, 104] on p "Insights" at bounding box center [71, 108] width 37 height 14
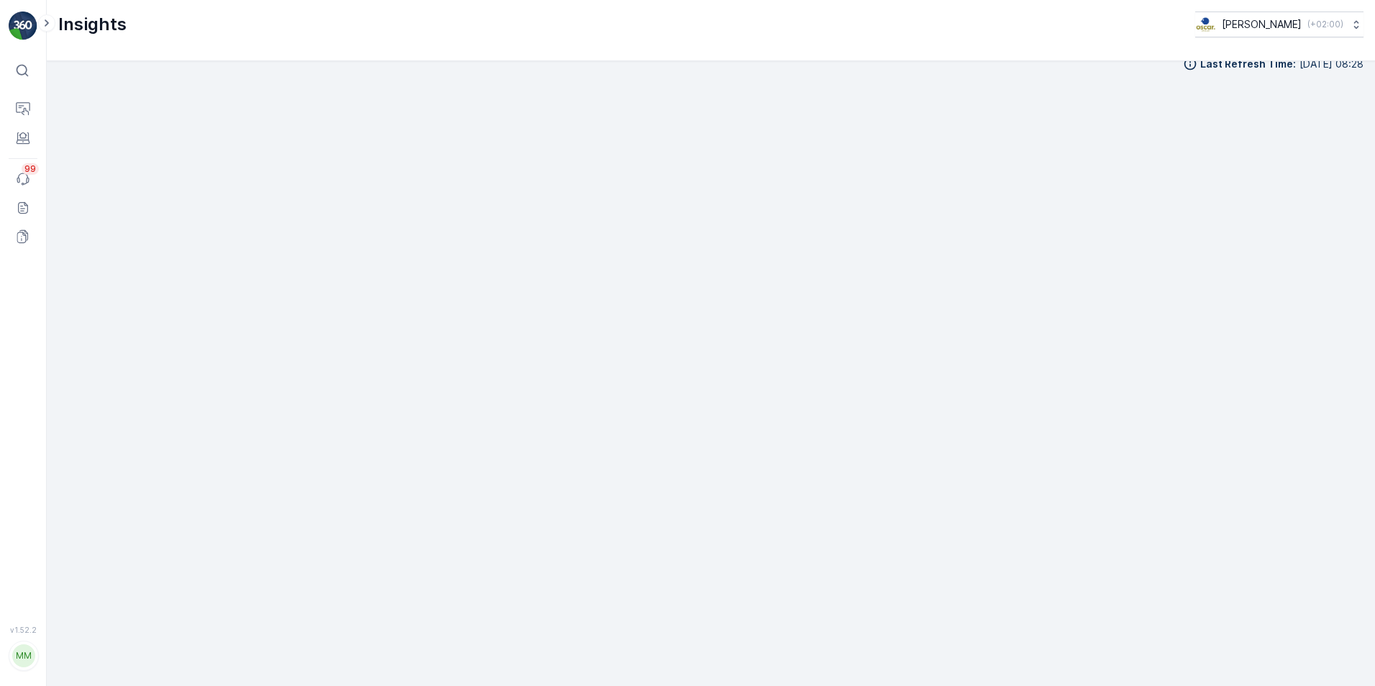
scroll to position [18, 0]
